Goal: Task Accomplishment & Management: Manage account settings

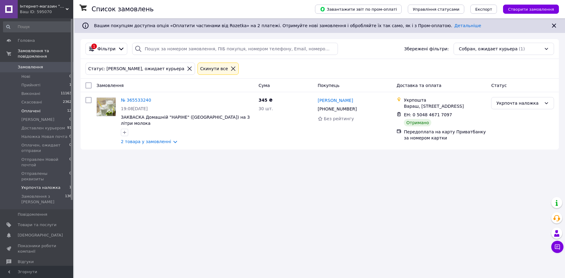
click at [29, 108] on span "Оплачені" at bounding box center [30, 110] width 19 height 5
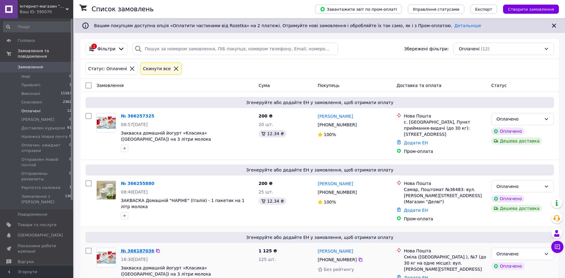
click at [135, 248] on link "№ 366187036" at bounding box center [137, 250] width 33 height 5
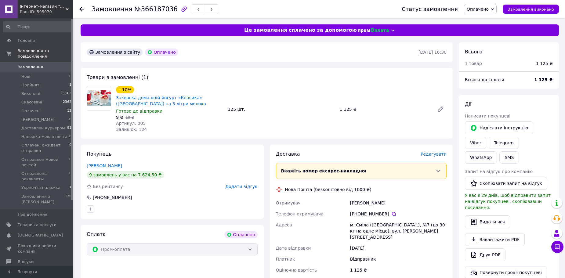
click at [432, 156] on span "Редагувати" at bounding box center [434, 154] width 26 height 5
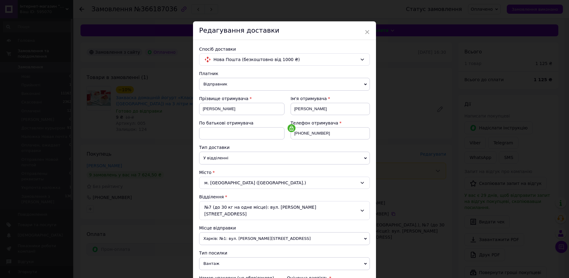
scroll to position [122, 0]
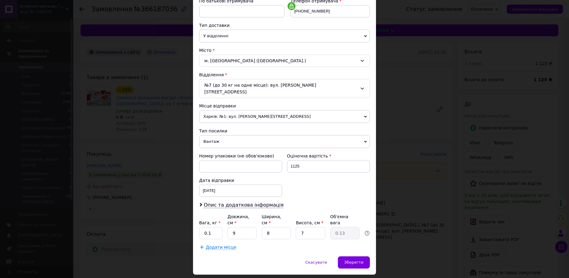
click at [262, 110] on span "Харків: №1: вул. [PERSON_NAME][STREET_ADDRESS]" at bounding box center [284, 116] width 171 height 13
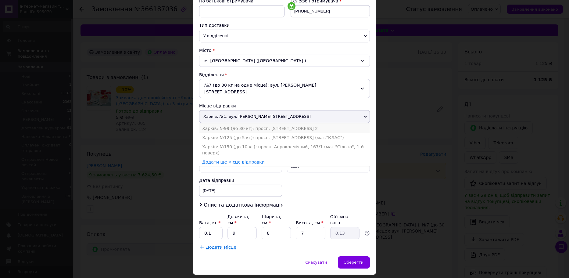
scroll to position [0, 0]
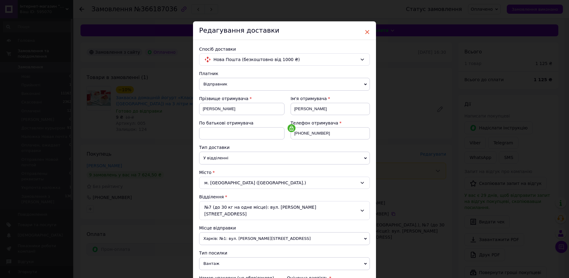
click at [367, 33] on span "×" at bounding box center [367, 32] width 5 height 10
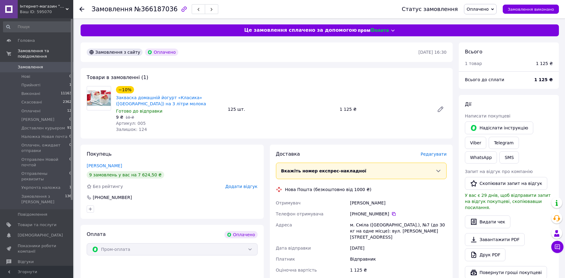
click at [430, 154] on span "Редагувати" at bounding box center [434, 154] width 26 height 5
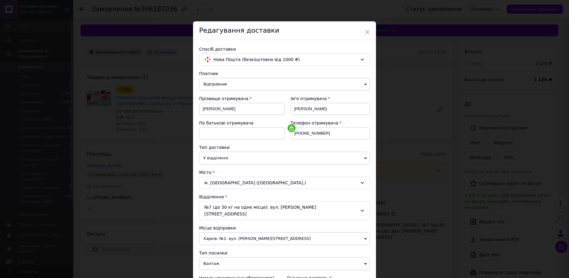
scroll to position [92, 0]
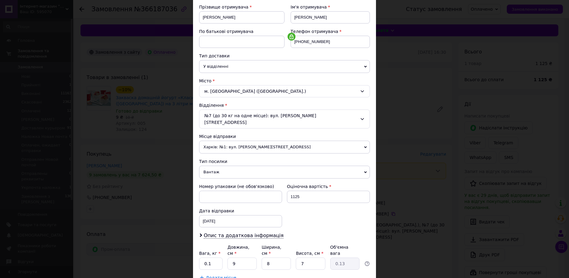
click at [255, 141] on span "Харків: №1: вул. [PERSON_NAME][STREET_ADDRESS]" at bounding box center [284, 147] width 171 height 13
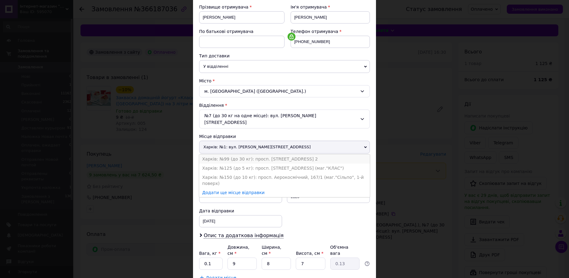
click at [253, 154] on li "Харків: №99 (до 30 кг): просп. [STREET_ADDRESS] 2" at bounding box center [284, 158] width 171 height 9
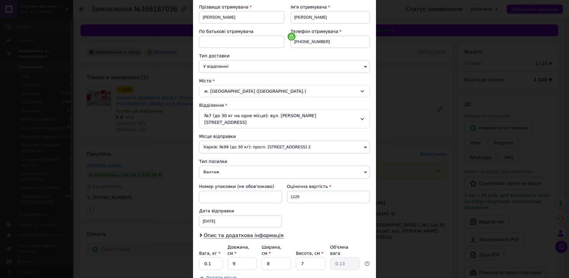
click at [250, 166] on span "Вантаж" at bounding box center [284, 172] width 171 height 13
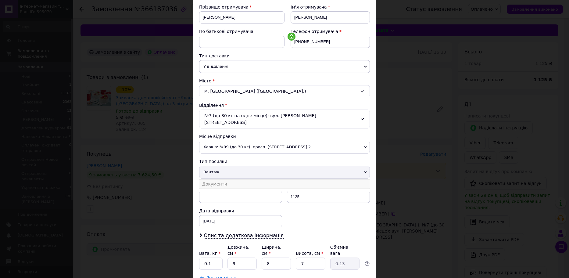
click at [240, 179] on li "Документи" at bounding box center [284, 183] width 171 height 9
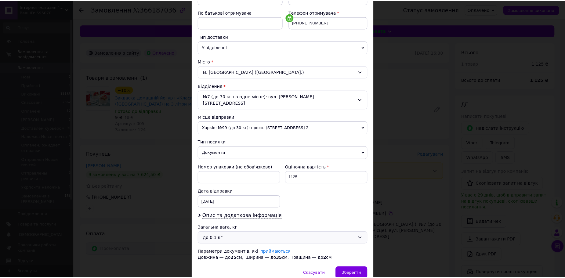
scroll to position [133, 0]
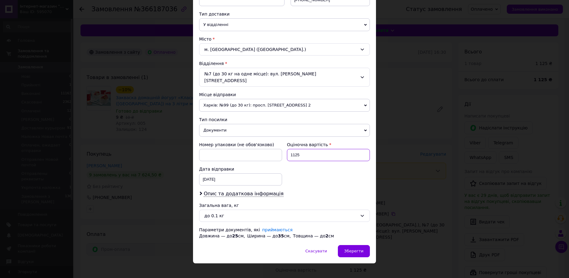
drag, startPoint x: 308, startPoint y: 150, endPoint x: 283, endPoint y: 154, distance: 25.3
click at [283, 154] on div "Номер упаковки (не обов'язково) Оціночна вартість 1125 Дата відправки [DATE] < …" at bounding box center [285, 163] width 176 height 49
type input "500"
click at [248, 212] on div "до 0.1 кг" at bounding box center [280, 215] width 153 height 7
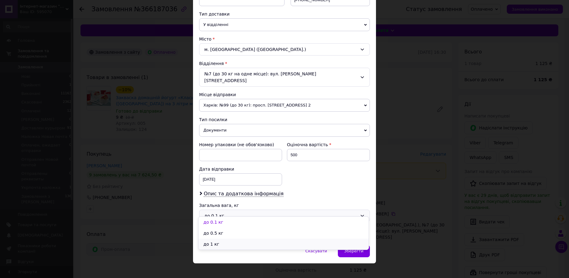
click at [221, 242] on li "до 1 кг" at bounding box center [284, 244] width 170 height 11
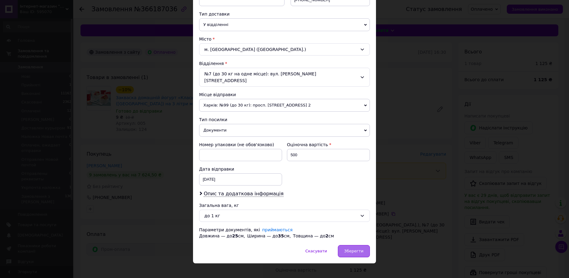
click at [355, 249] on span "Зберегти" at bounding box center [354, 251] width 19 height 5
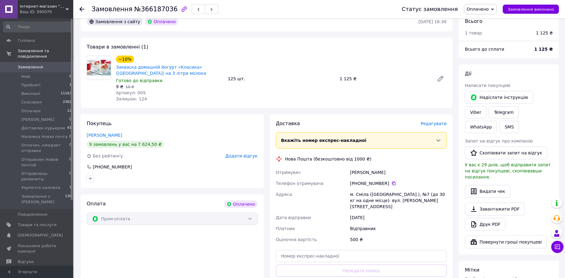
scroll to position [122, 0]
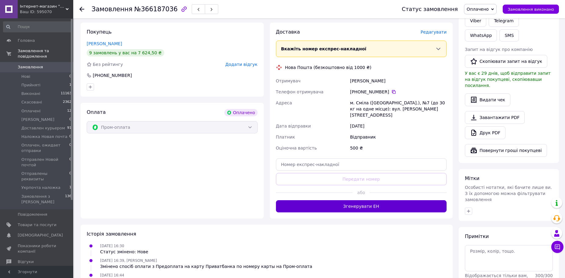
click at [374, 201] on button "Згенерувати ЕН" at bounding box center [361, 206] width 171 height 12
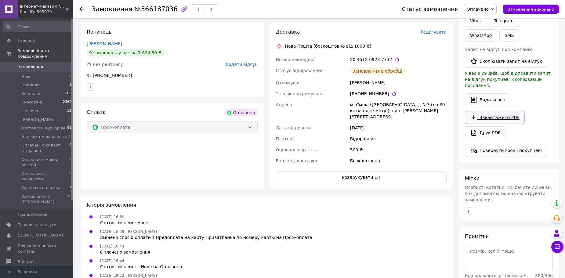
click at [503, 111] on link "Завантажити PDF" at bounding box center [495, 117] width 60 height 13
click at [82, 9] on use at bounding box center [81, 9] width 5 height 5
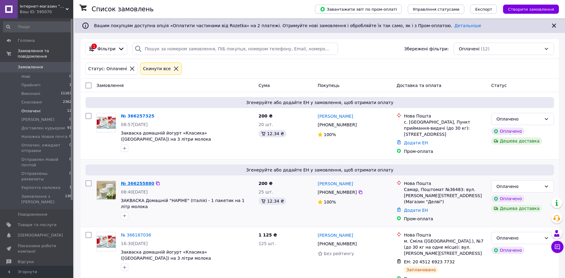
click at [142, 181] on link "№ 366255880" at bounding box center [137, 183] width 33 height 5
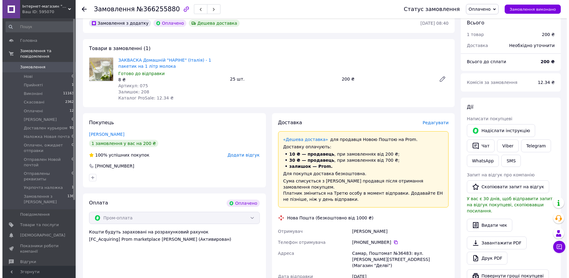
scroll to position [92, 0]
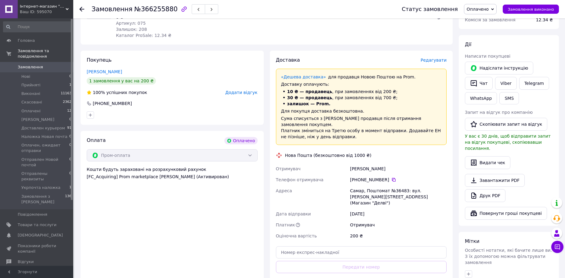
click at [431, 60] on span "Редагувати" at bounding box center [434, 60] width 26 height 5
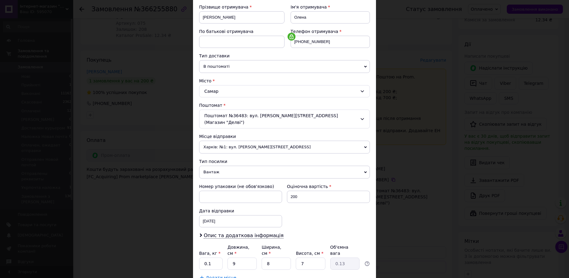
click at [238, 141] on span "Харків: №1: вул. [PERSON_NAME][STREET_ADDRESS]" at bounding box center [284, 147] width 171 height 13
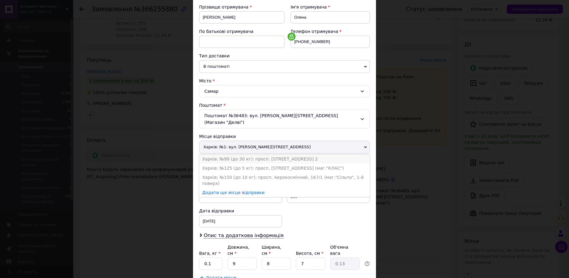
click at [240, 154] on li "Харків: №99 (до 30 кг): просп. [STREET_ADDRESS] 2" at bounding box center [284, 158] width 171 height 9
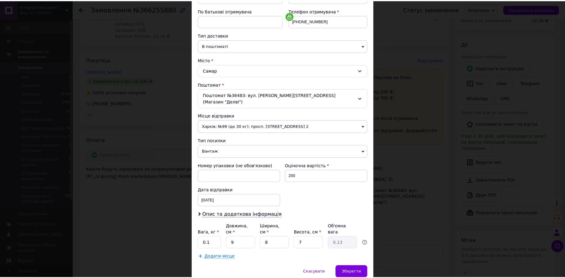
scroll to position [127, 0]
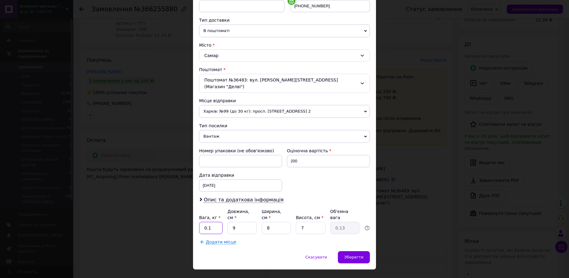
click at [216, 222] on input "0.1" at bounding box center [210, 228] width 23 height 12
type input "0.5"
type input "1"
type input "0.1"
type input "15"
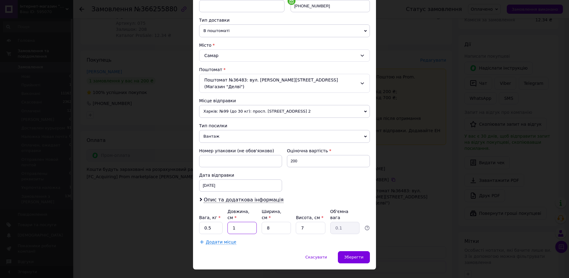
type input "0.21"
type input "15"
type input "1"
type input "0.1"
type input "12"
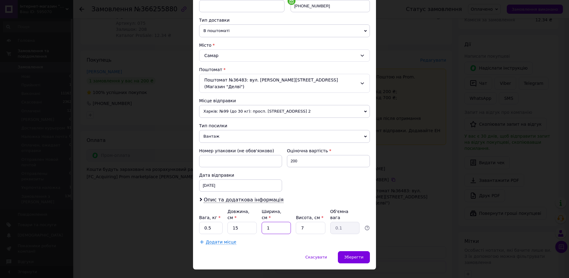
type input "0.32"
type input "12"
type input "5"
type input "0.23"
type input "5"
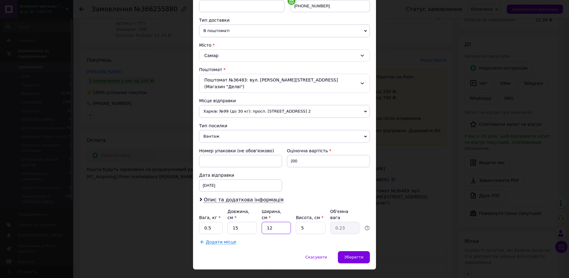
click at [272, 222] on input "12" at bounding box center [276, 228] width 29 height 12
type input "1"
type input "0.1"
type input "15"
type input "0.28"
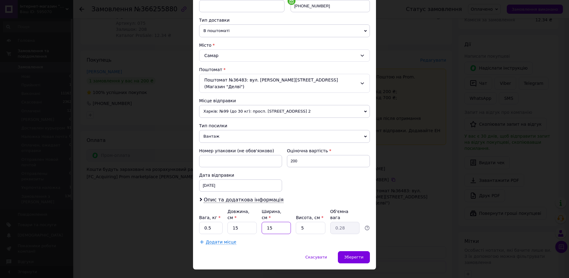
type input "15"
type input "8"
type input "0.45"
type input "8"
click at [343, 251] on div "Зберегти" at bounding box center [354, 257] width 32 height 12
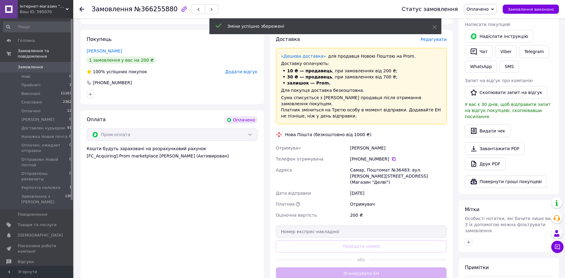
scroll to position [122, 0]
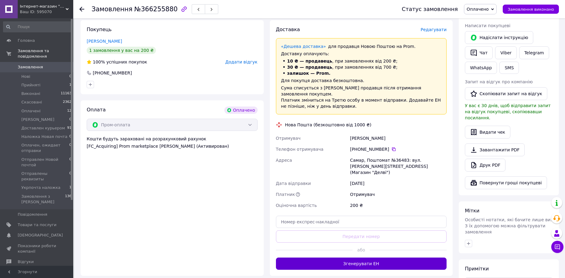
click at [380, 258] on button "Згенерувати ЕН" at bounding box center [361, 264] width 171 height 12
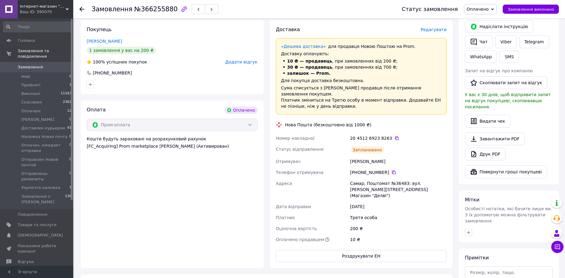
click at [512, 132] on link "Завантажити PDF" at bounding box center [495, 138] width 60 height 13
click at [81, 8] on use at bounding box center [81, 9] width 5 height 5
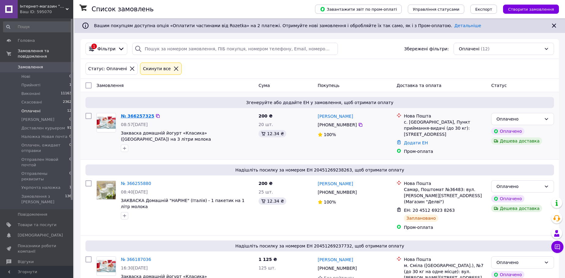
click at [137, 116] on link "№ 366257325" at bounding box center [137, 116] width 33 height 5
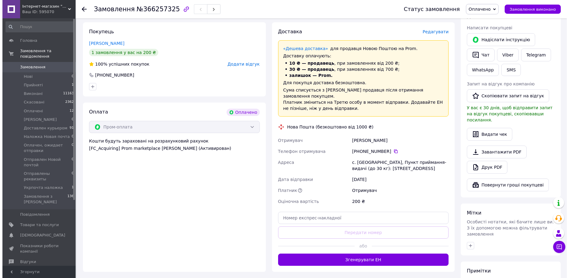
scroll to position [31, 0]
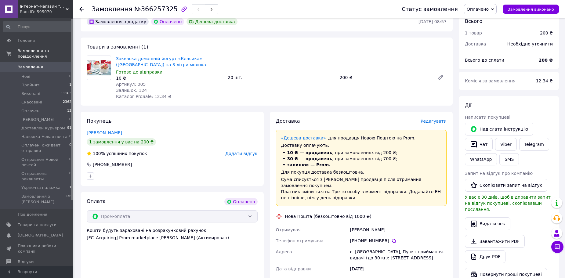
click at [429, 122] on span "Редагувати" at bounding box center [434, 121] width 26 height 5
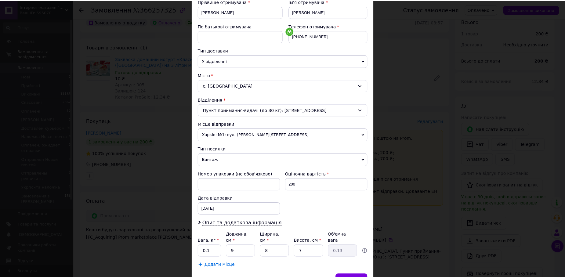
scroll to position [122, 0]
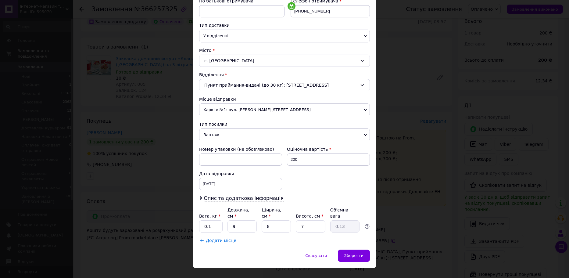
click at [273, 106] on span "Харків: №1: вул. [PERSON_NAME][STREET_ADDRESS]" at bounding box center [284, 109] width 171 height 13
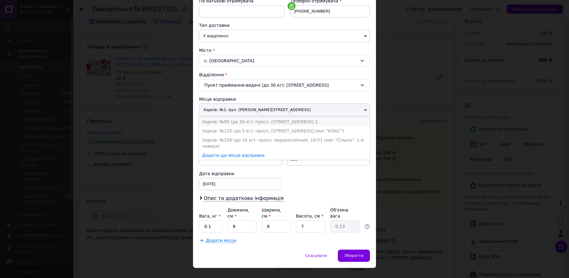
click at [273, 121] on li "Харків: №99 (до 30 кг): просп. [STREET_ADDRESS] 2" at bounding box center [284, 121] width 171 height 9
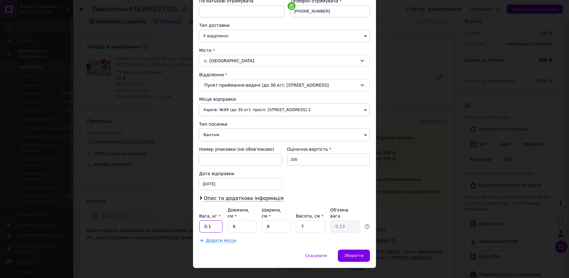
click at [215, 222] on input "0.1" at bounding box center [210, 226] width 23 height 12
type input "0.5"
type input "1"
type input "0.1"
type input "15"
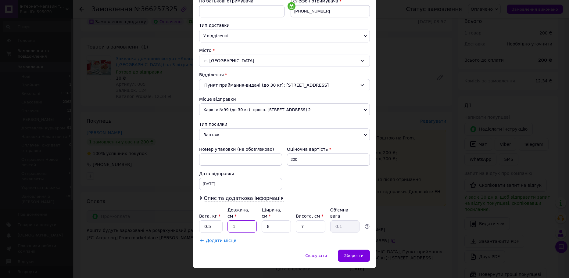
type input "0.21"
type input "15"
type input "1"
type input "0.1"
type input "15"
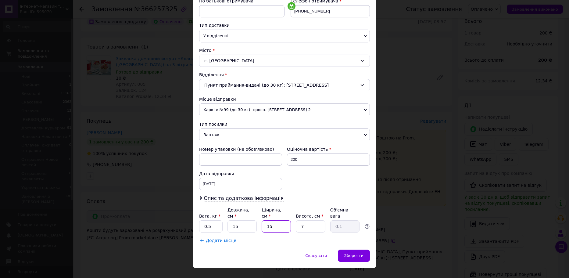
type input "0.39"
type input "15"
type input "8"
type input "0.45"
type input "8"
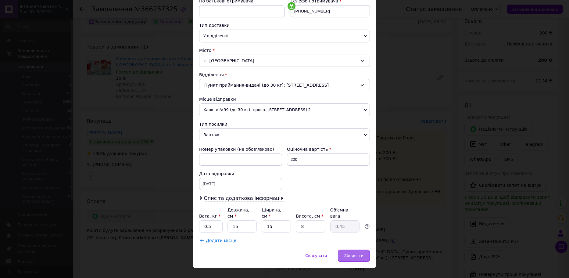
click at [348, 253] on span "Зберегти" at bounding box center [354, 255] width 19 height 5
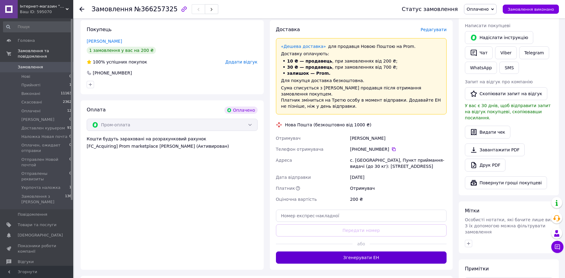
click at [360, 251] on button "Згенерувати ЕН" at bounding box center [361, 257] width 171 height 12
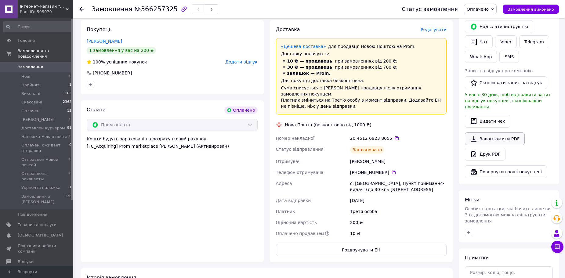
click at [513, 132] on link "Завантажити PDF" at bounding box center [495, 138] width 60 height 13
click at [26, 64] on span "Замовлення" at bounding box center [30, 66] width 25 height 5
